Goal: Task Accomplishment & Management: Use online tool/utility

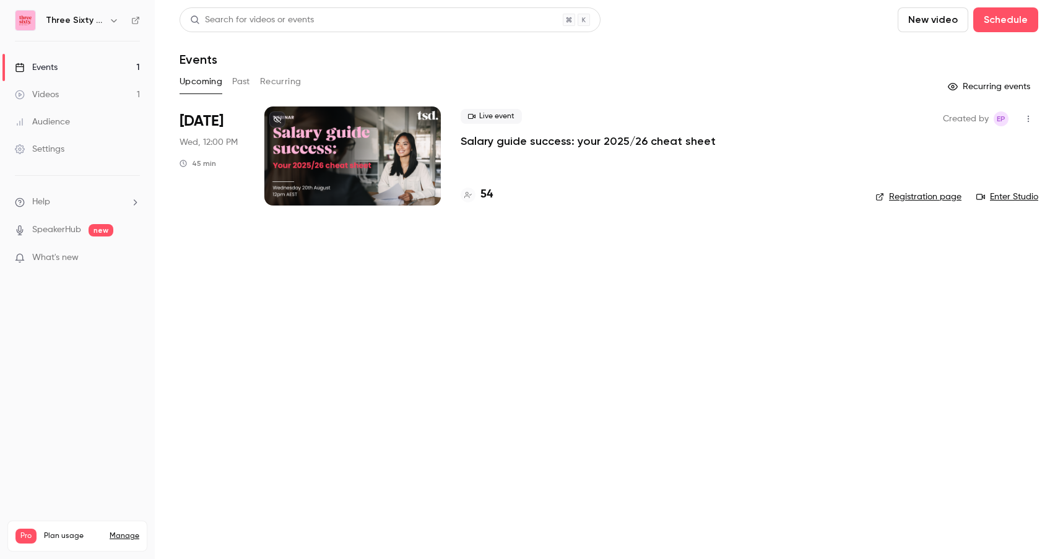
click at [398, 147] on div at bounding box center [352, 156] width 176 height 99
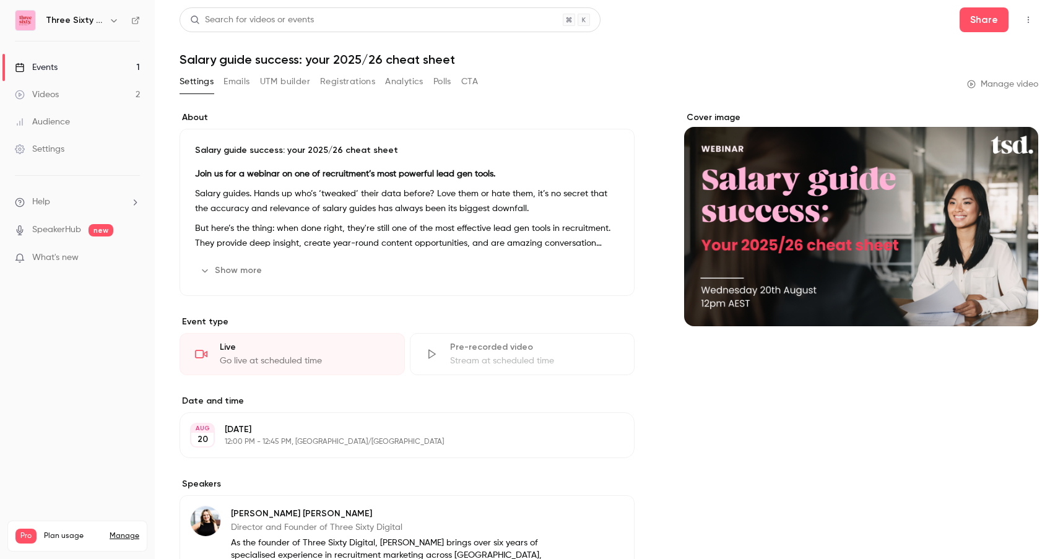
click at [346, 80] on button "Registrations" at bounding box center [347, 82] width 55 height 20
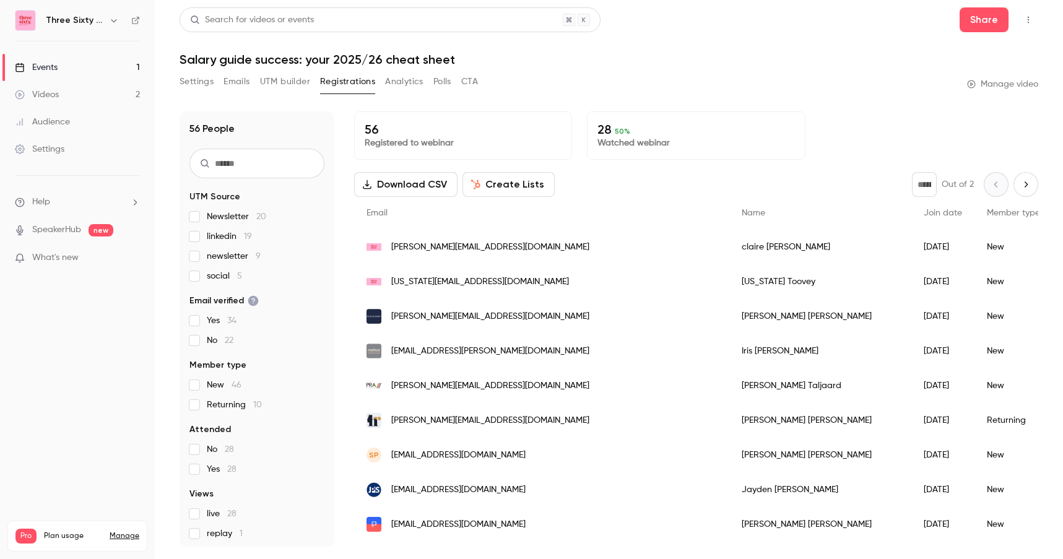
click at [245, 163] on input "text" at bounding box center [256, 164] width 135 height 30
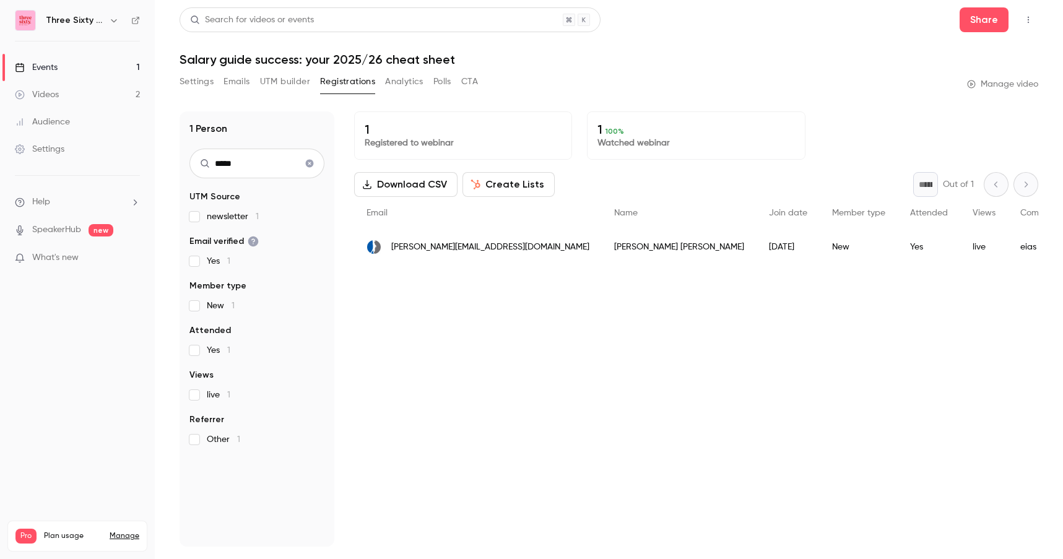
type input "*****"
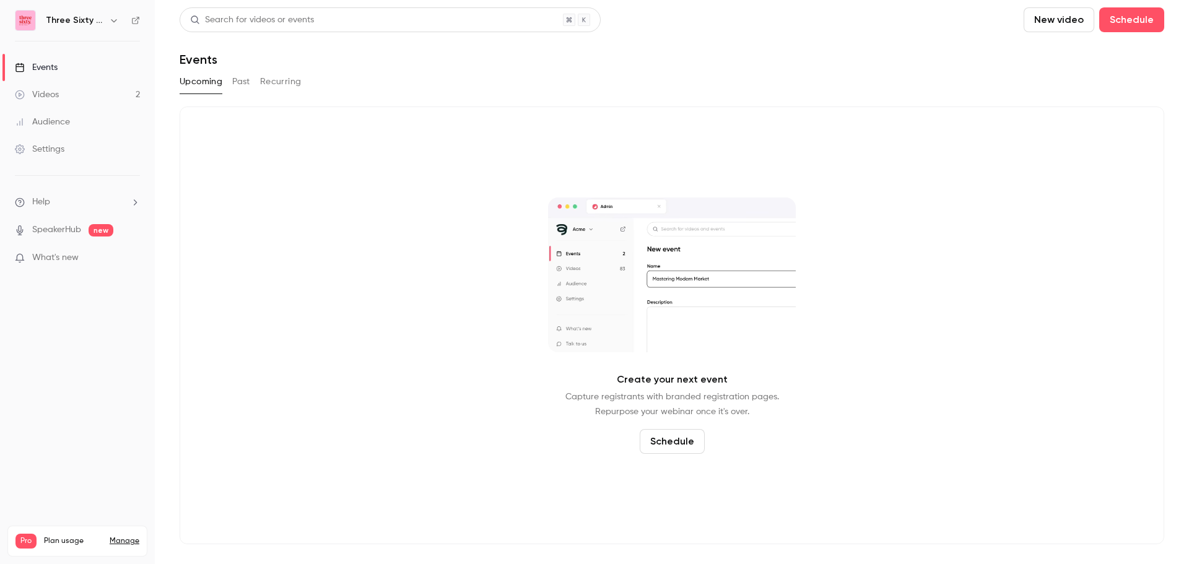
click at [604, 303] on video at bounding box center [672, 275] width 248 height 155
click at [244, 85] on button "Past" at bounding box center [241, 82] width 18 height 20
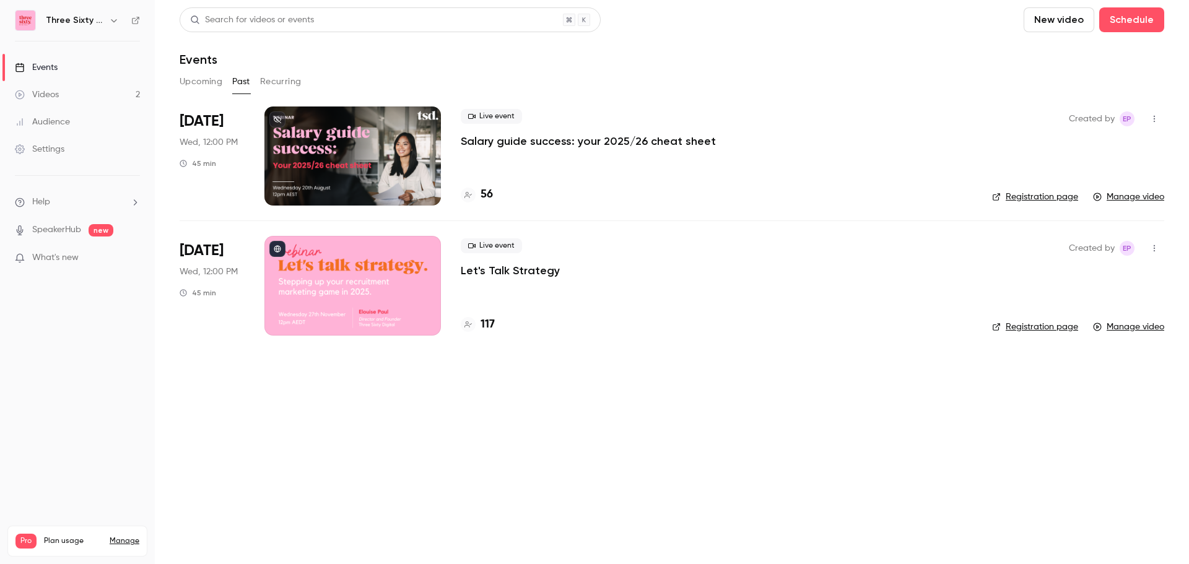
click at [316, 173] on div at bounding box center [352, 156] width 176 height 99
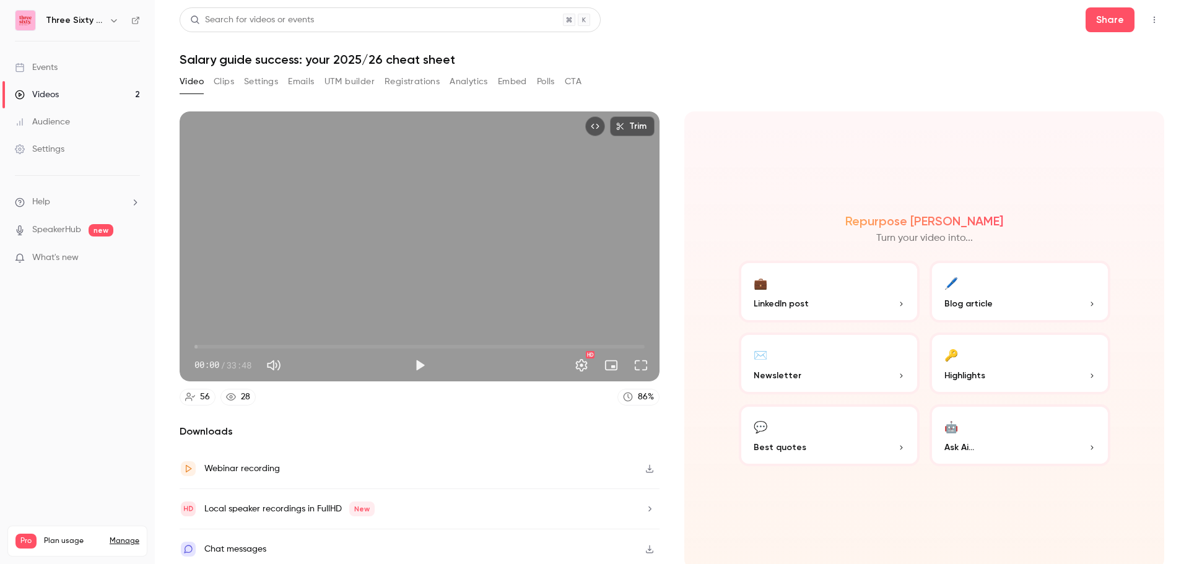
click at [761, 76] on div "Video Clips Settings Emails UTM builder Registrations Analytics Embed Polls CTA" at bounding box center [672, 84] width 985 height 25
click at [220, 85] on button "Clips" at bounding box center [224, 82] width 20 height 20
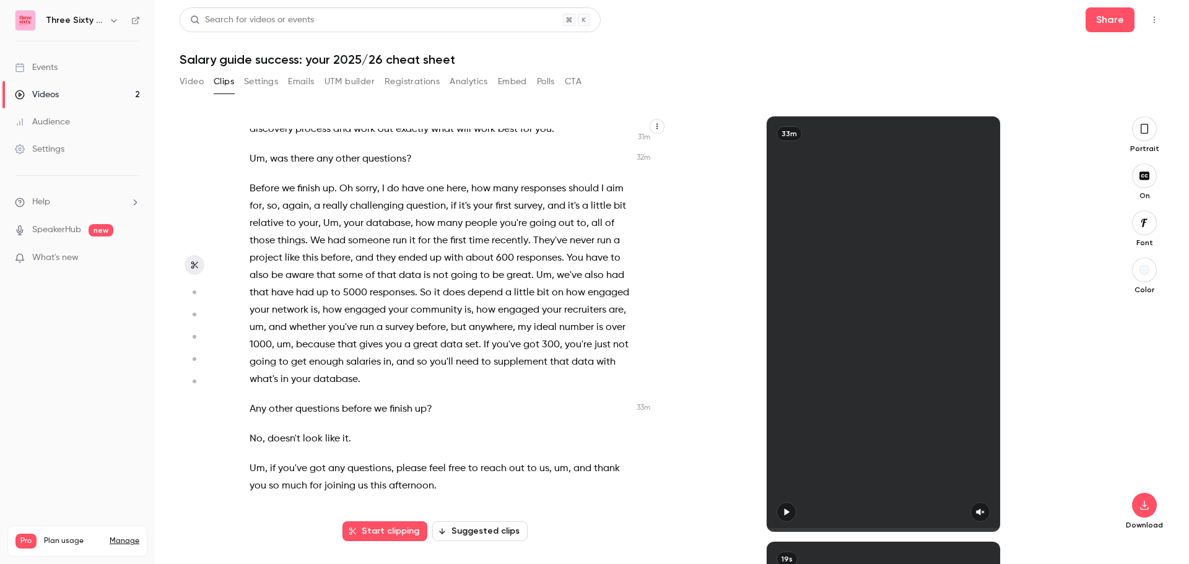
scroll to position [7009, 0]
click at [498, 529] on button "Suggested clips" at bounding box center [479, 531] width 95 height 20
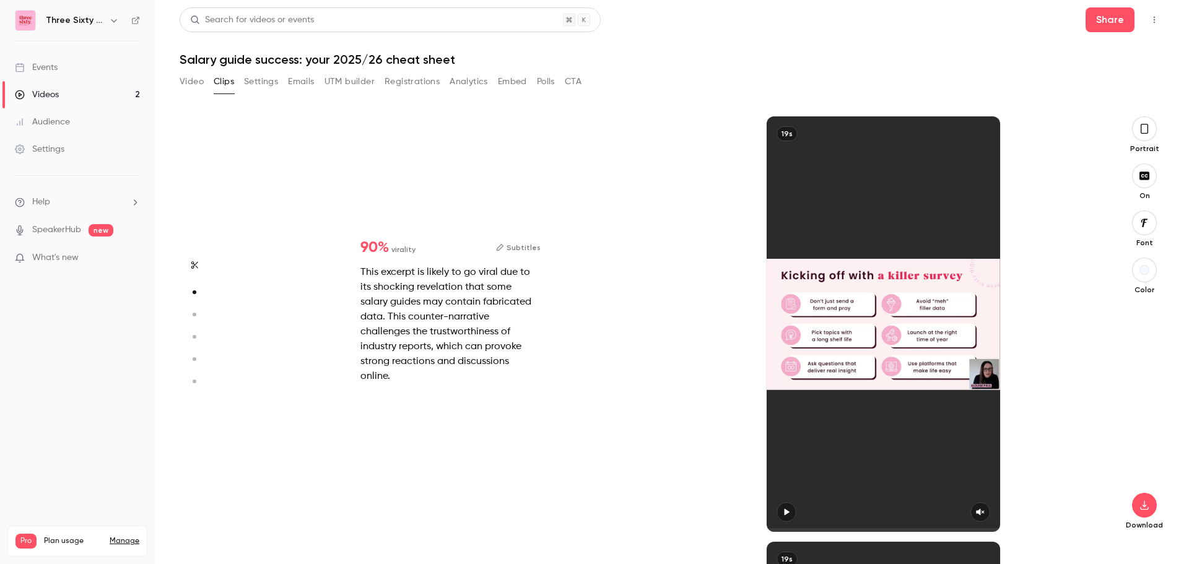
scroll to position [425, 0]
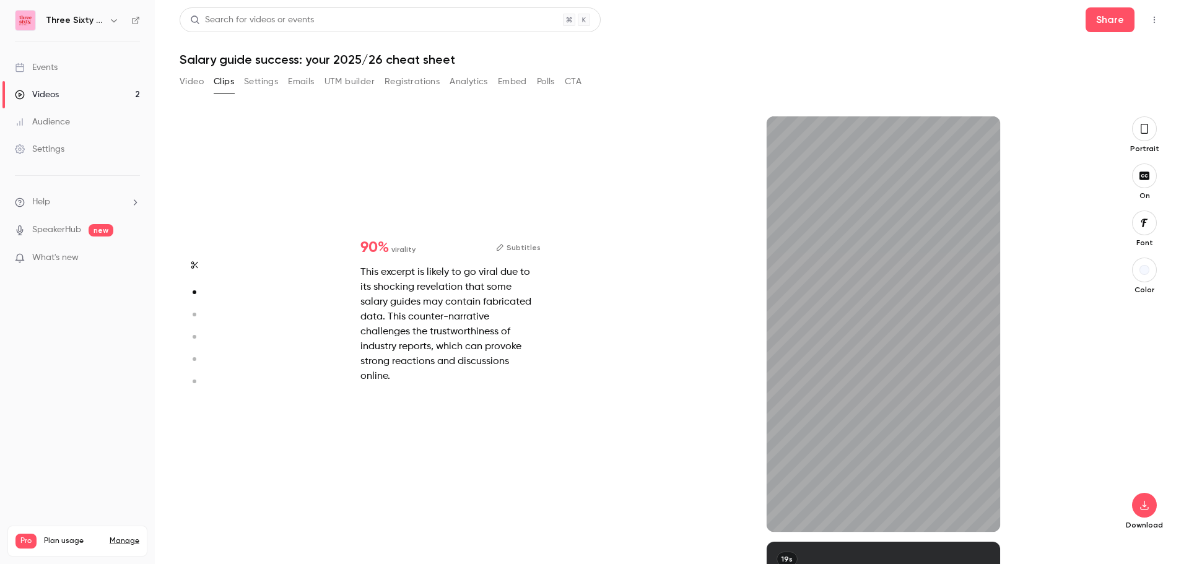
click at [1063, 134] on icon "button" at bounding box center [1144, 129] width 10 height 14
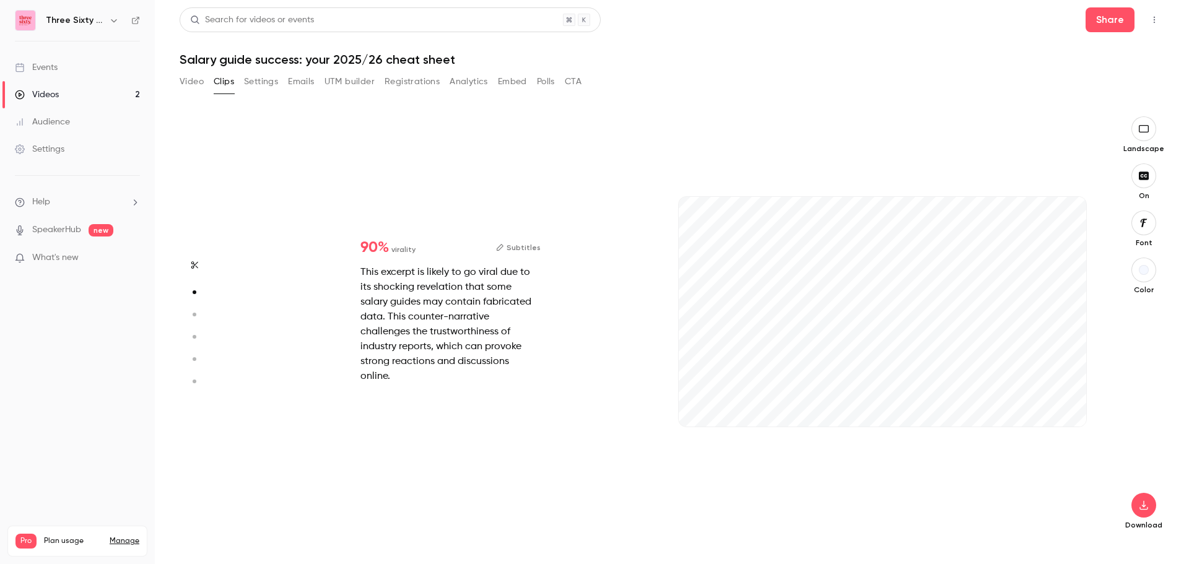
type input "*"
type input "***"
click at [472, 82] on button "Analytics" at bounding box center [469, 82] width 38 height 20
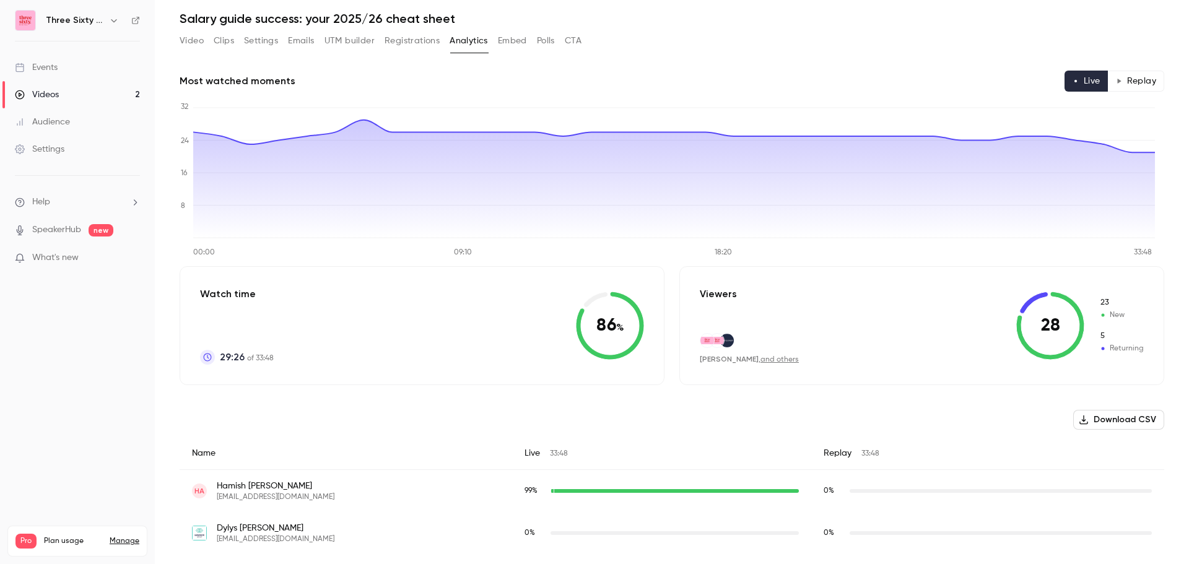
scroll to position [62, 0]
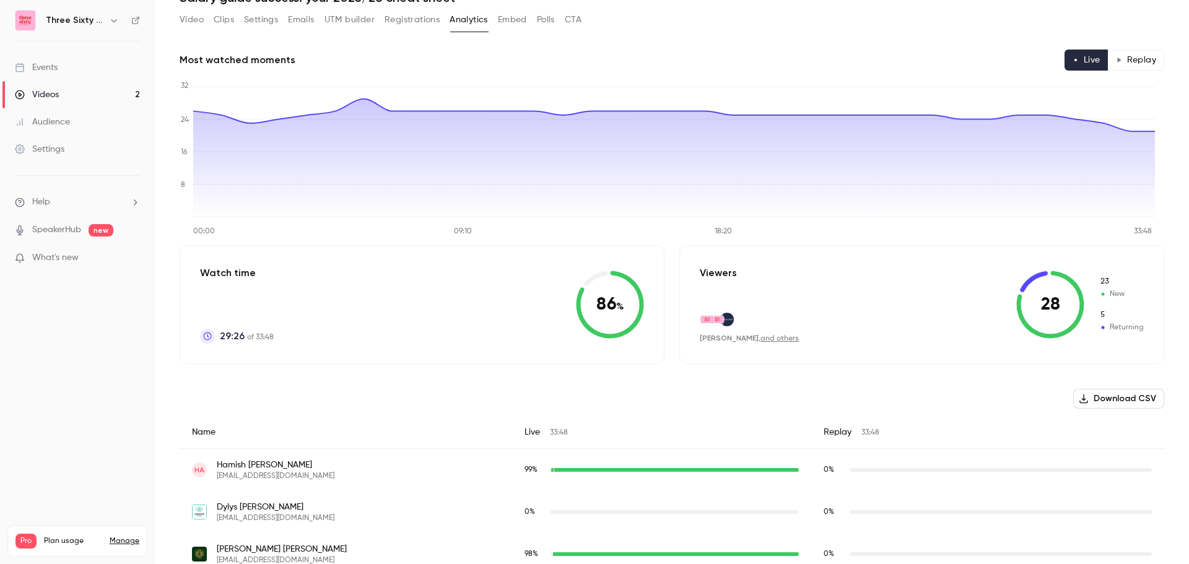
click at [55, 95] on div "Videos" at bounding box center [37, 95] width 44 height 12
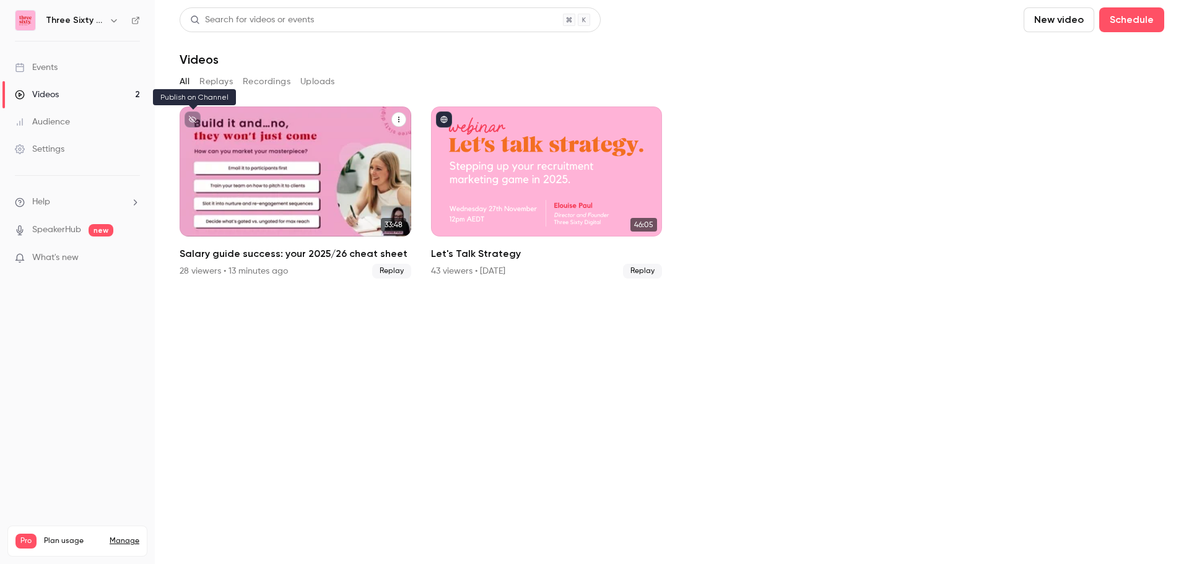
click at [192, 120] on icon "unpublished" at bounding box center [192, 119] width 7 height 7
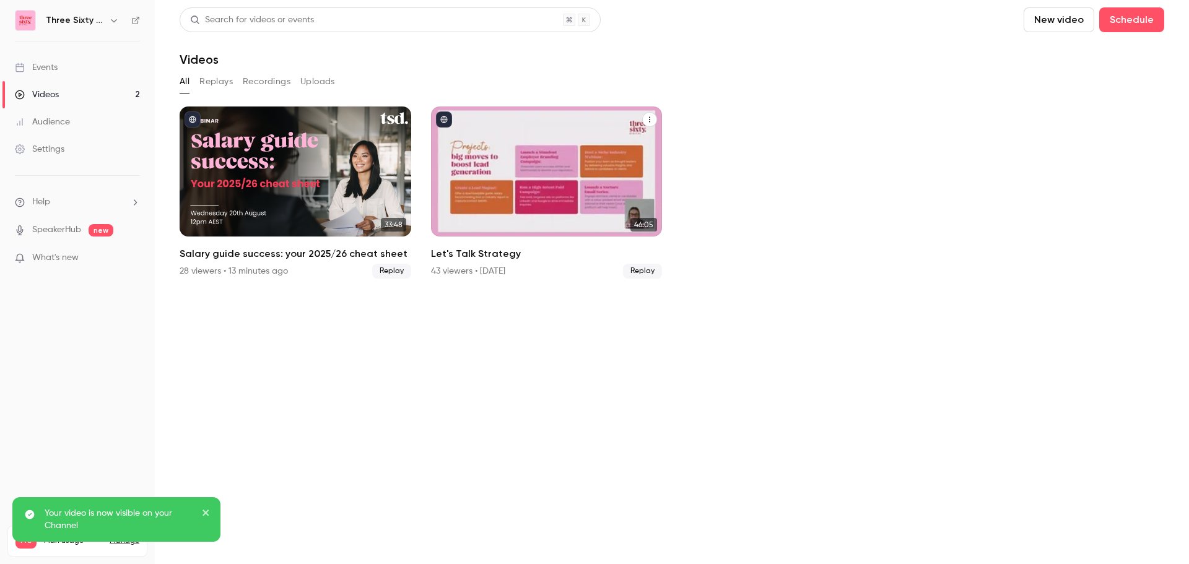
click at [548, 144] on div "Let's Talk Strategy" at bounding box center [547, 172] width 232 height 130
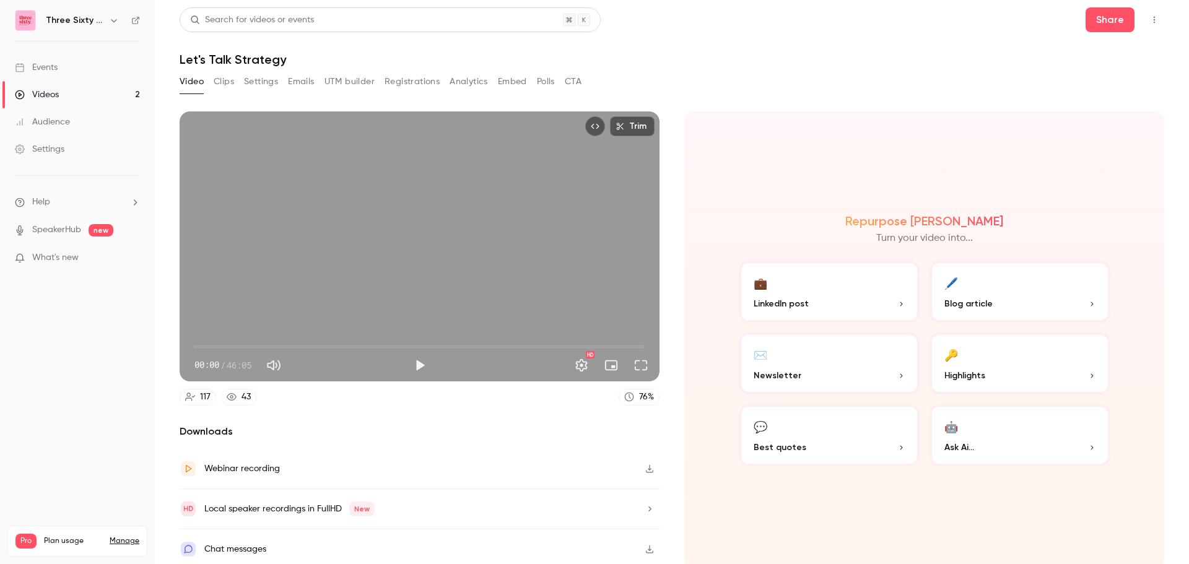
click at [464, 87] on button "Analytics" at bounding box center [469, 82] width 38 height 20
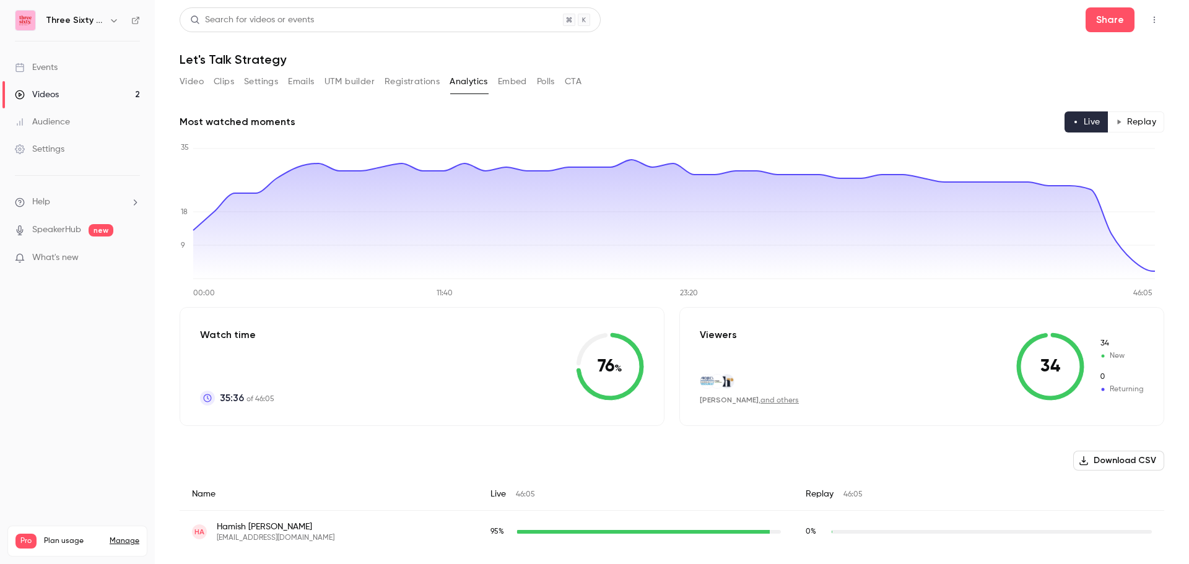
click at [748, 76] on div "Video Clips Settings Emails UTM builder Registrations Analytics Embed Polls CTA" at bounding box center [672, 84] width 985 height 25
click at [90, 94] on link "Videos 2" at bounding box center [77, 94] width 155 height 27
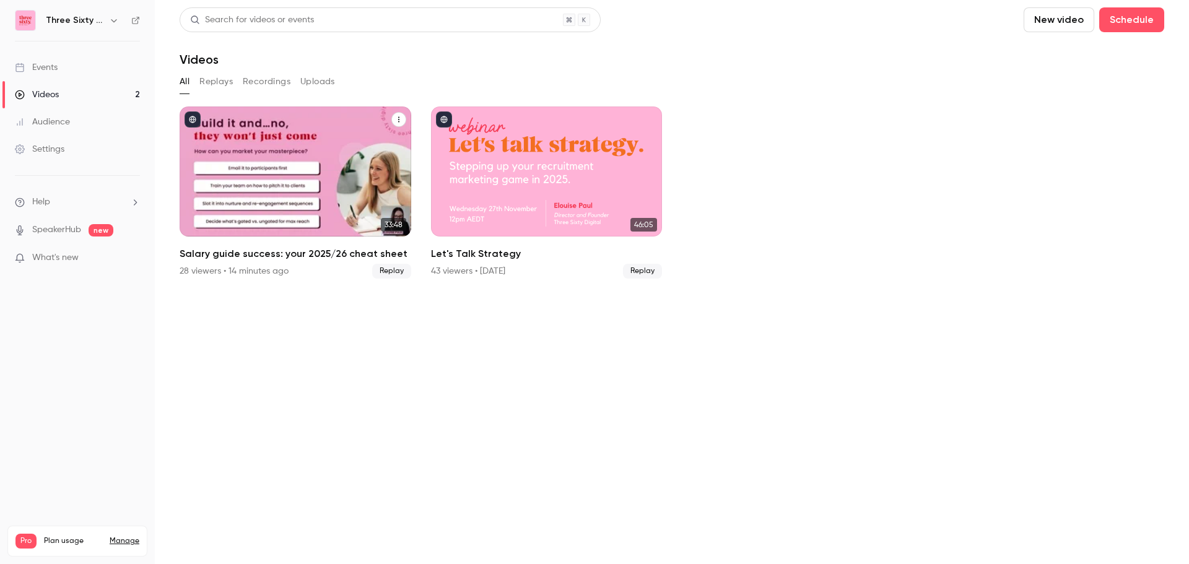
click at [296, 133] on div "Salary guide success: your 2025/26 cheat sheet" at bounding box center [296, 172] width 232 height 130
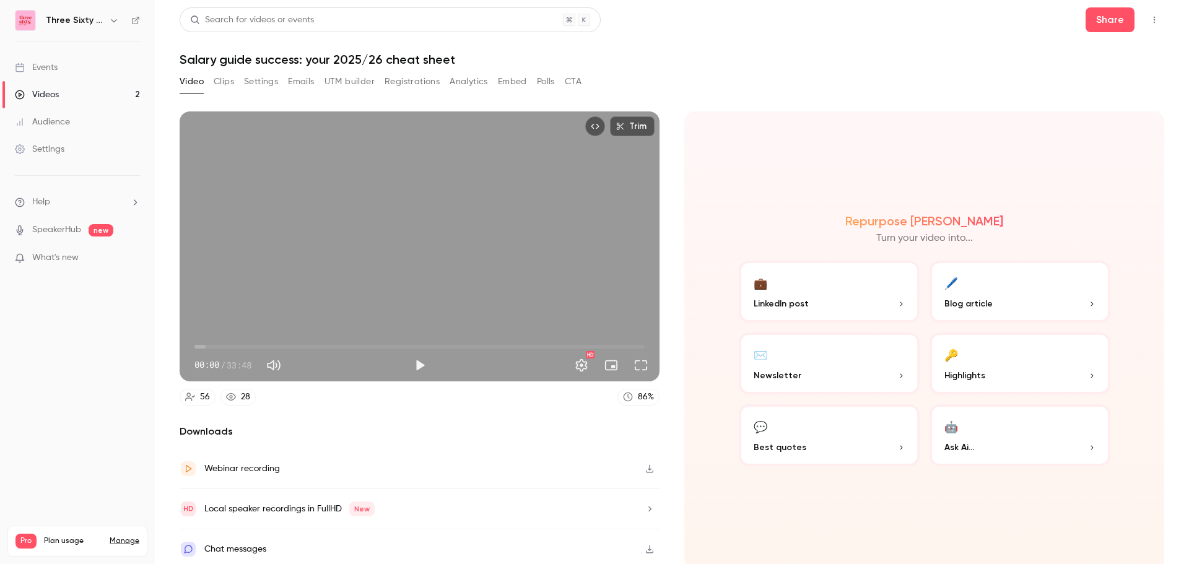
click at [479, 77] on button "Analytics" at bounding box center [469, 82] width 38 height 20
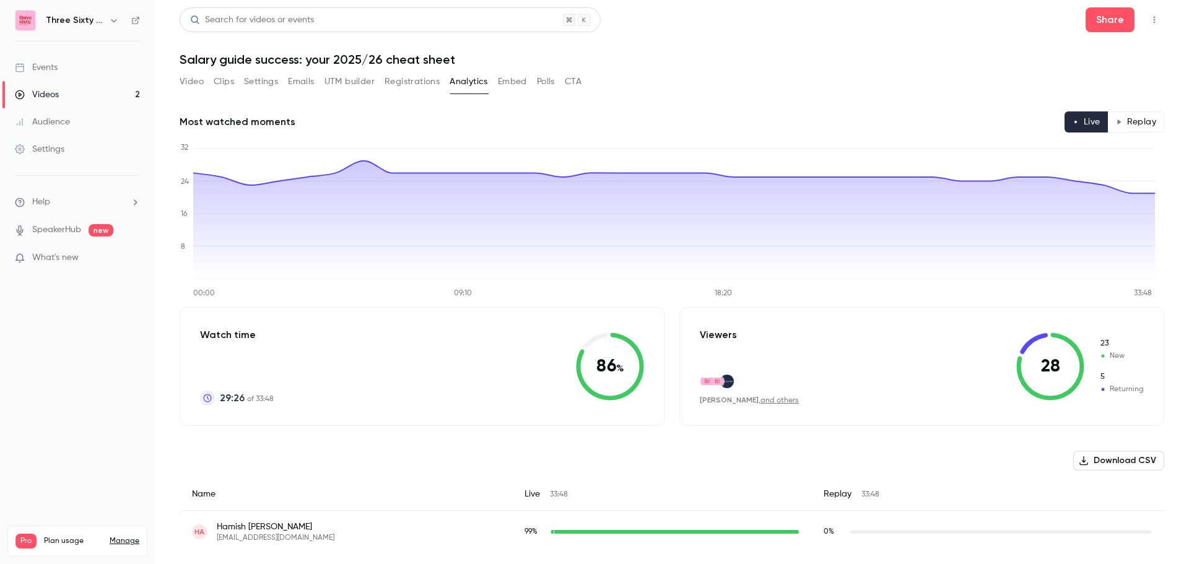
click at [513, 85] on button "Embed" at bounding box center [512, 82] width 29 height 20
